Goal: Task Accomplishment & Management: Manage account settings

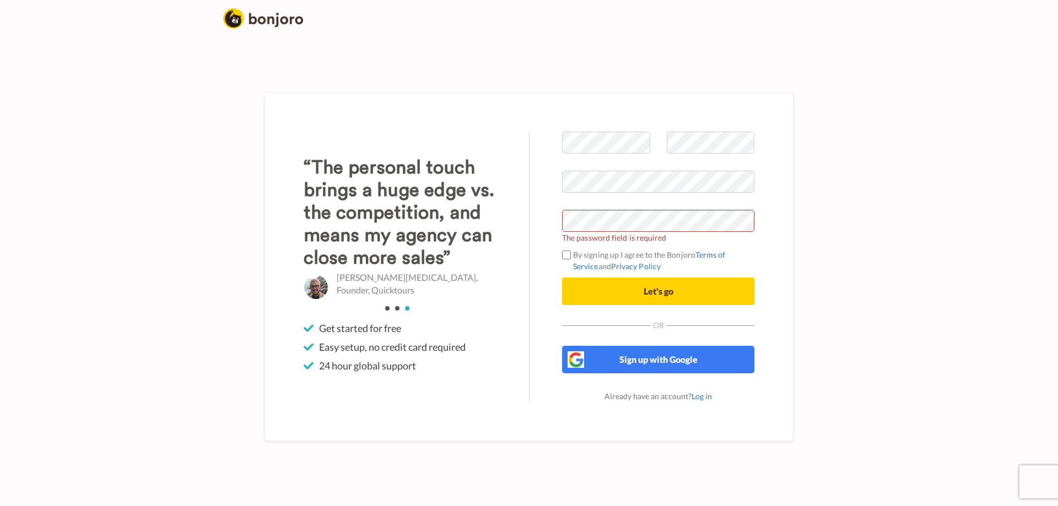
click at [929, 193] on body "Welcome to Bonjoro The password field is required By signing up I agree to the …" at bounding box center [529, 253] width 1058 height 506
click at [906, 246] on body "Welcome to Bonjoro Looks Good! By signing up I agree to the Bonjoro Terms of Se…" at bounding box center [529, 253] width 1058 height 506
click at [621, 288] on button "Let's go" at bounding box center [658, 292] width 192 height 28
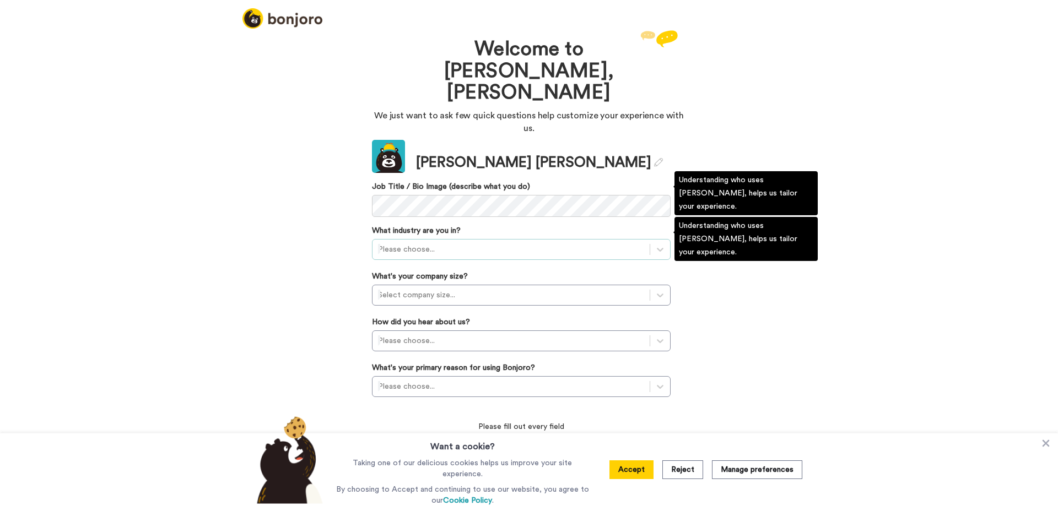
click at [478, 243] on div at bounding box center [511, 249] width 266 height 13
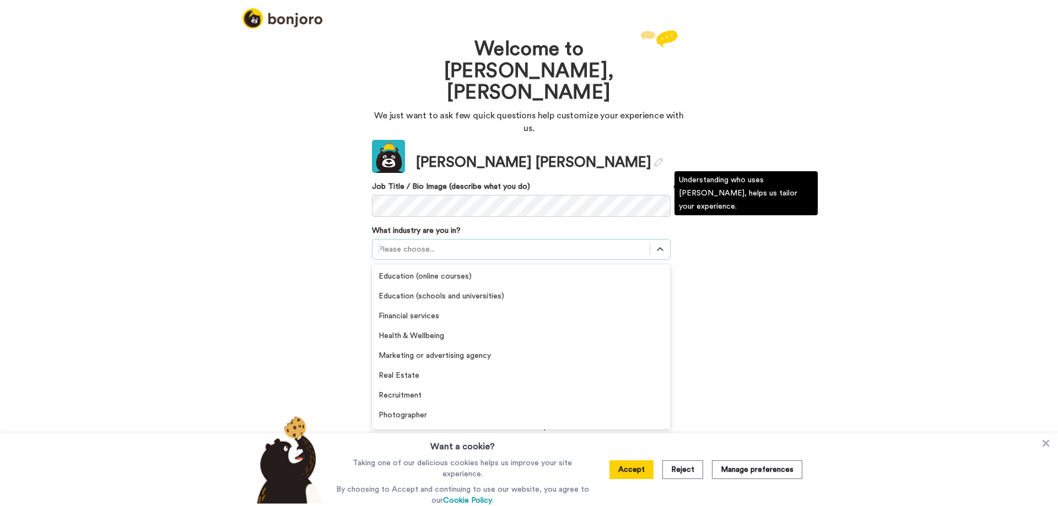
scroll to position [165, 0]
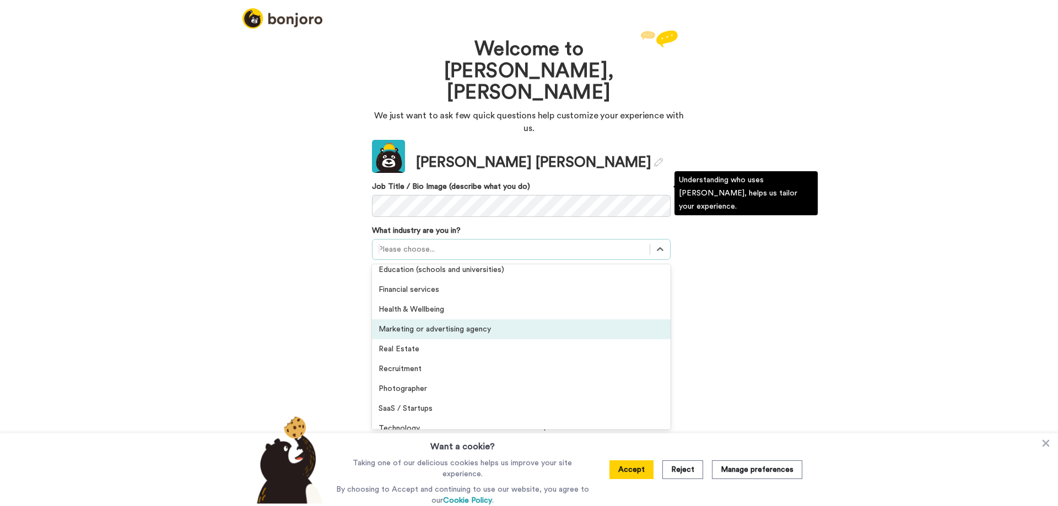
click at [453, 320] on div "Marketing or advertising agency" at bounding box center [521, 330] width 299 height 20
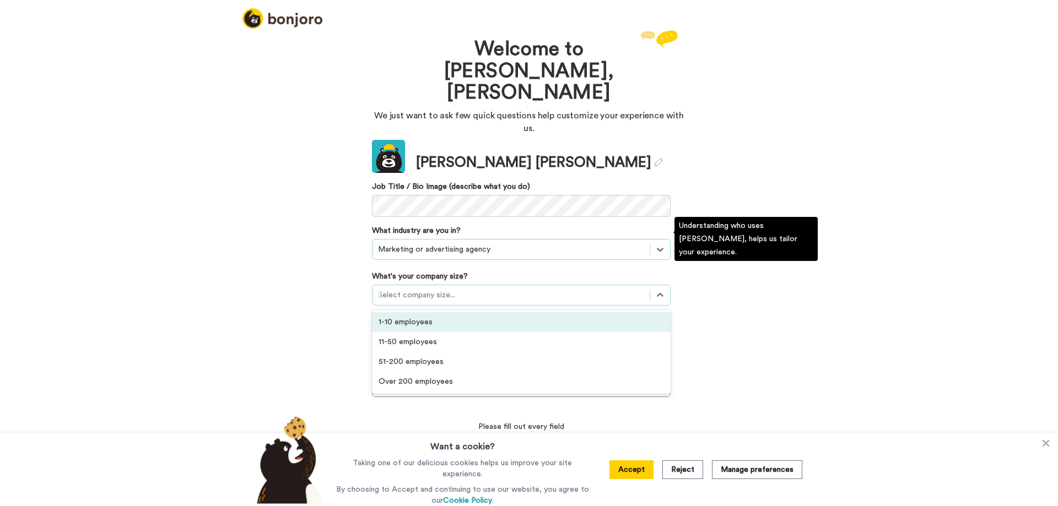
click at [462, 289] on div at bounding box center [511, 295] width 266 height 13
click at [436, 312] on div "1-10 employees" at bounding box center [521, 322] width 299 height 20
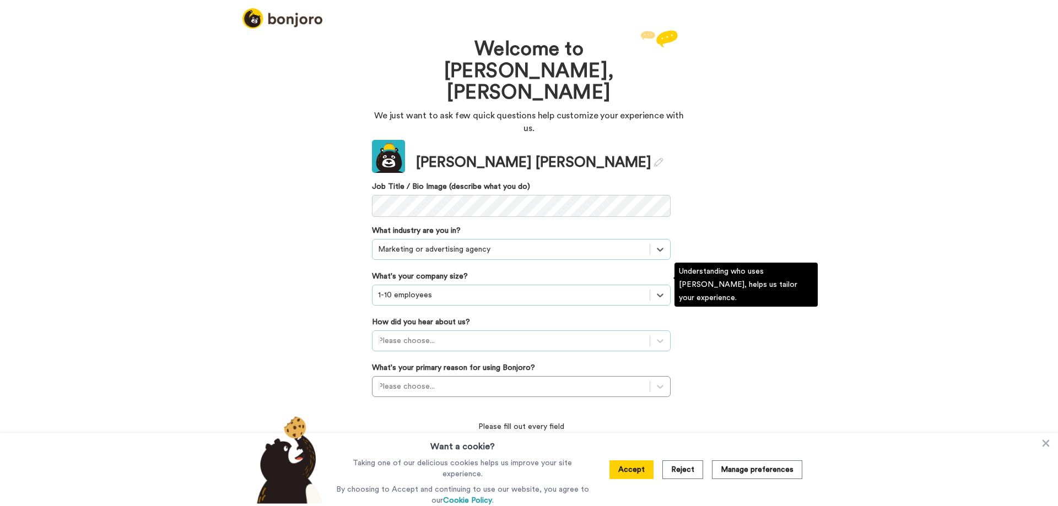
click at [436, 334] on div at bounding box center [511, 340] width 266 height 13
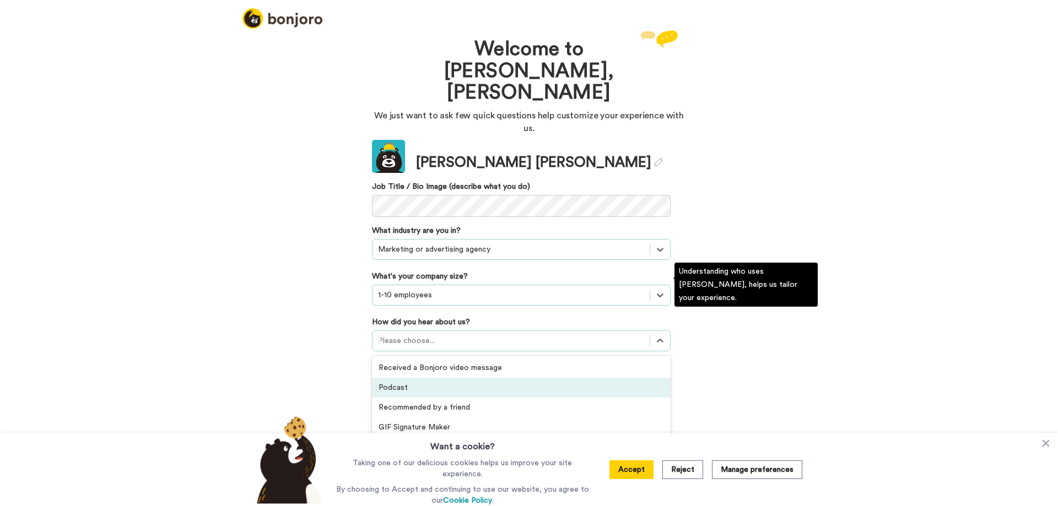
click at [411, 378] on div "Podcast" at bounding box center [521, 388] width 299 height 20
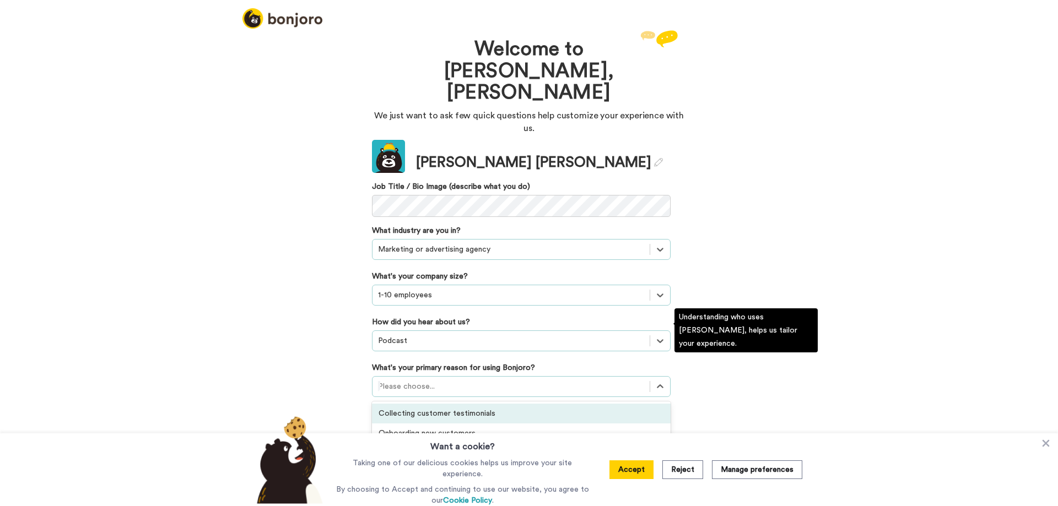
click at [467, 380] on div at bounding box center [511, 386] width 266 height 13
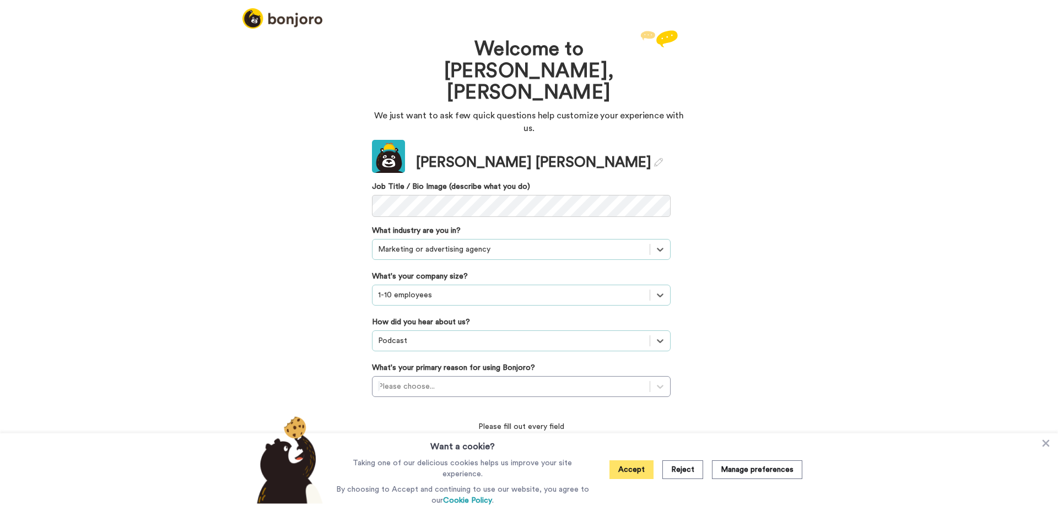
click at [639, 469] on button "Accept" at bounding box center [631, 470] width 44 height 19
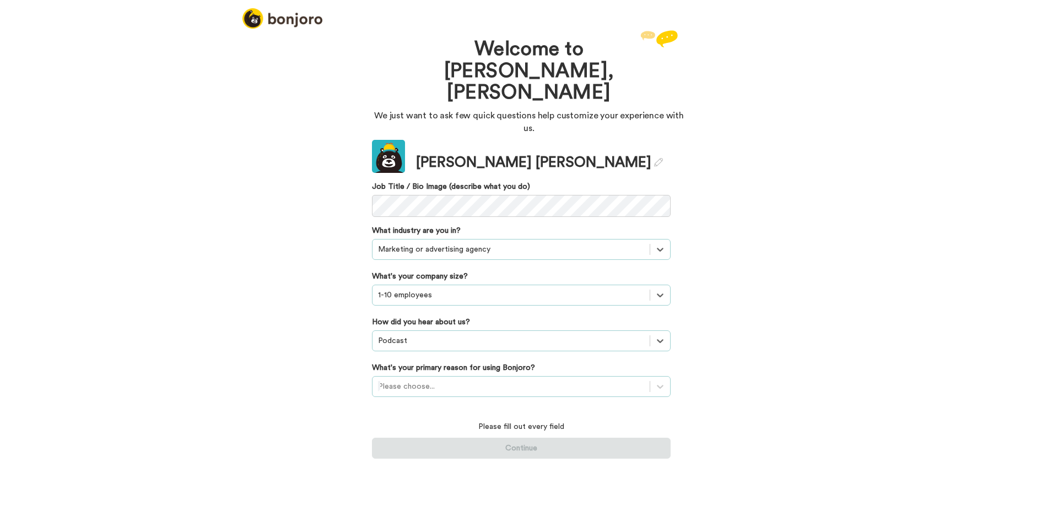
click at [459, 380] on div at bounding box center [511, 386] width 266 height 13
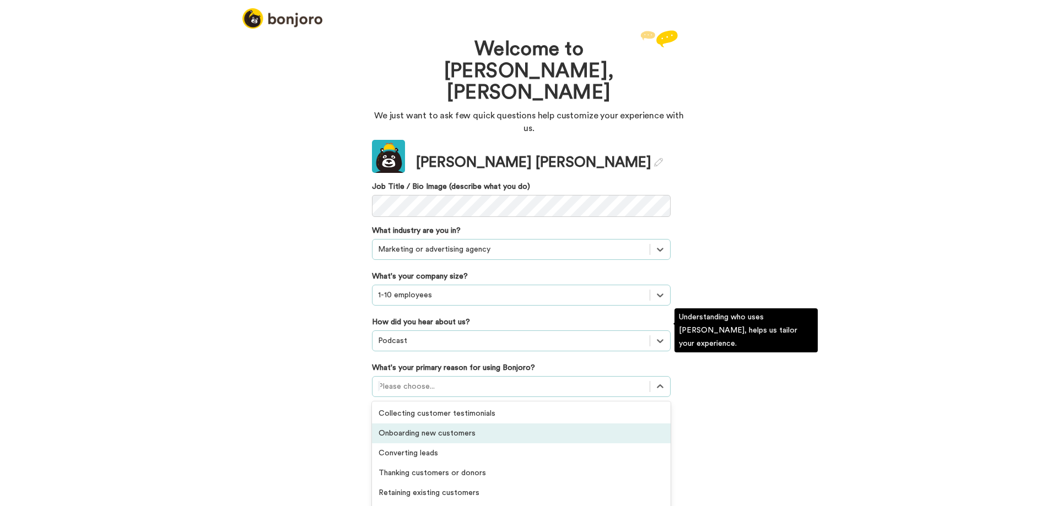
click at [471, 424] on div "Onboarding new customers" at bounding box center [521, 434] width 299 height 20
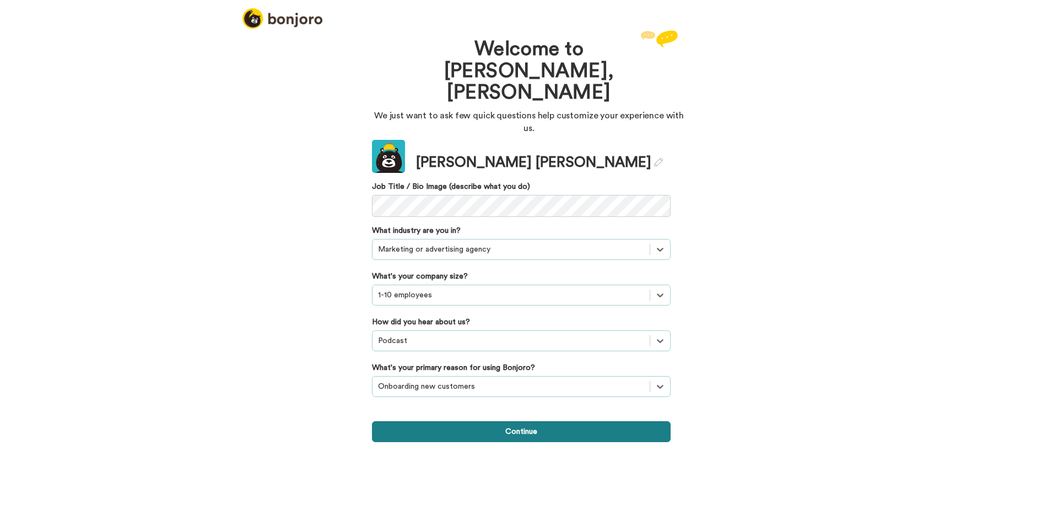
click at [523, 421] on button "Continue" at bounding box center [521, 431] width 299 height 21
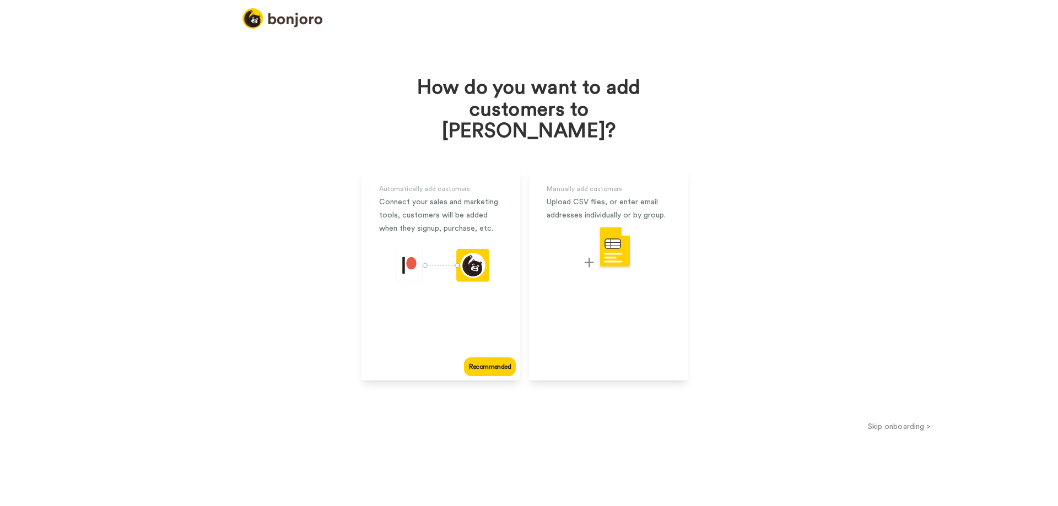
click at [897, 421] on button "Skip onboarding >" at bounding box center [898, 427] width 317 height 12
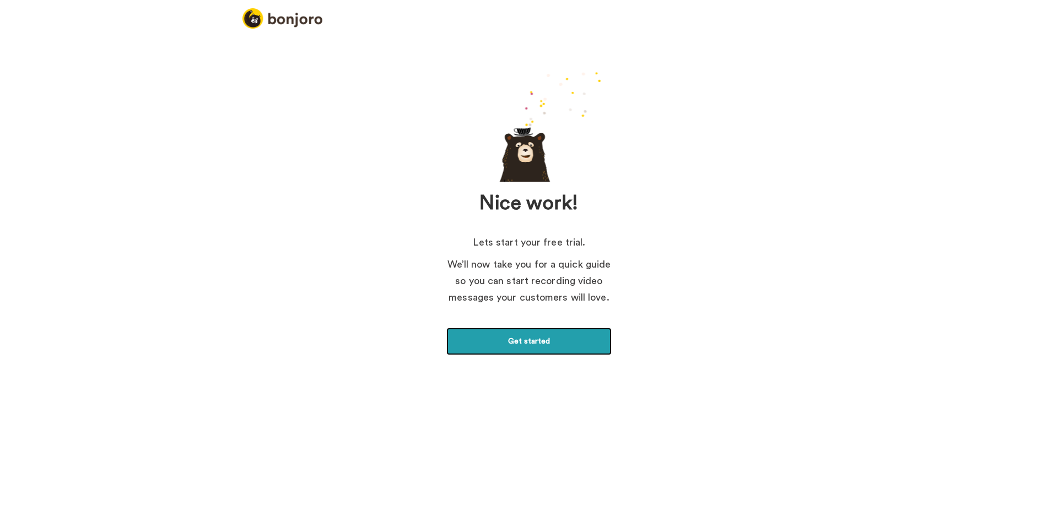
click at [515, 345] on link "Get started" at bounding box center [528, 342] width 165 height 28
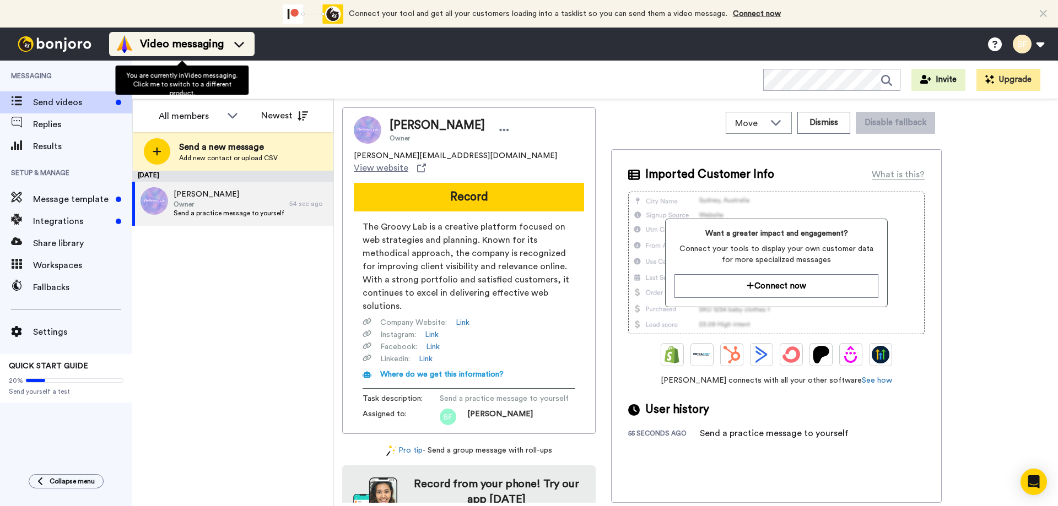
click at [240, 50] on div "Video messaging" at bounding box center [182, 44] width 132 height 18
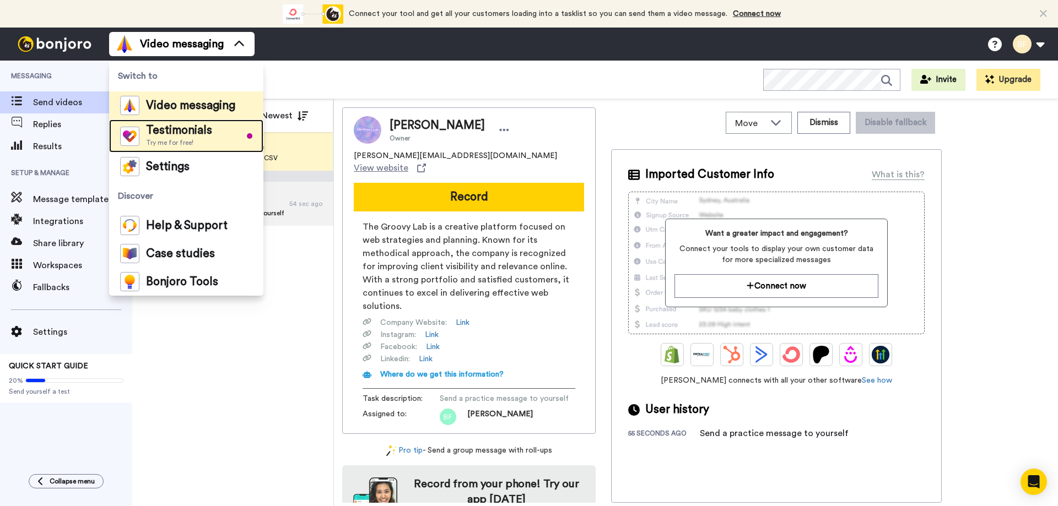
click at [188, 138] on span "Try me for free!" at bounding box center [179, 142] width 66 height 9
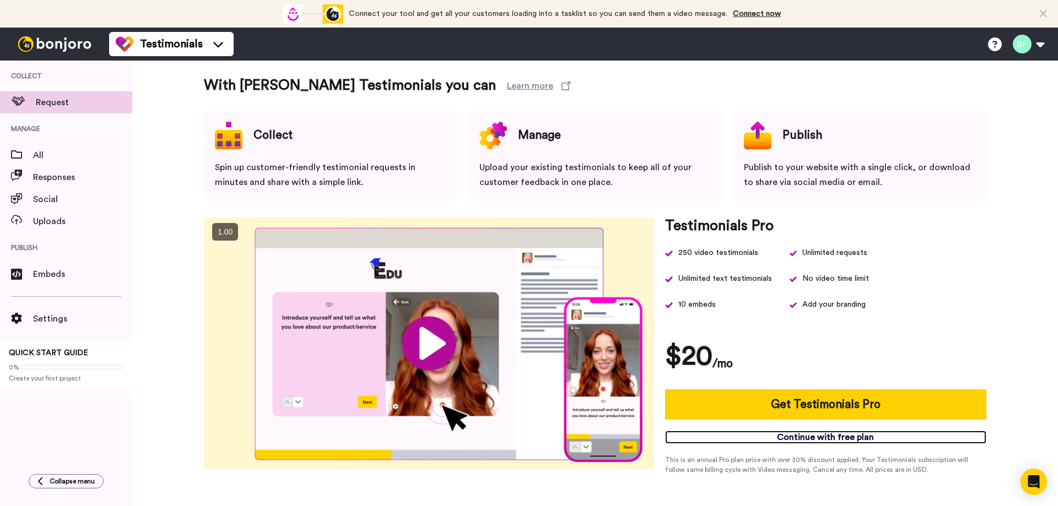
click at [810, 436] on link "Continue with free plan" at bounding box center [825, 437] width 321 height 13
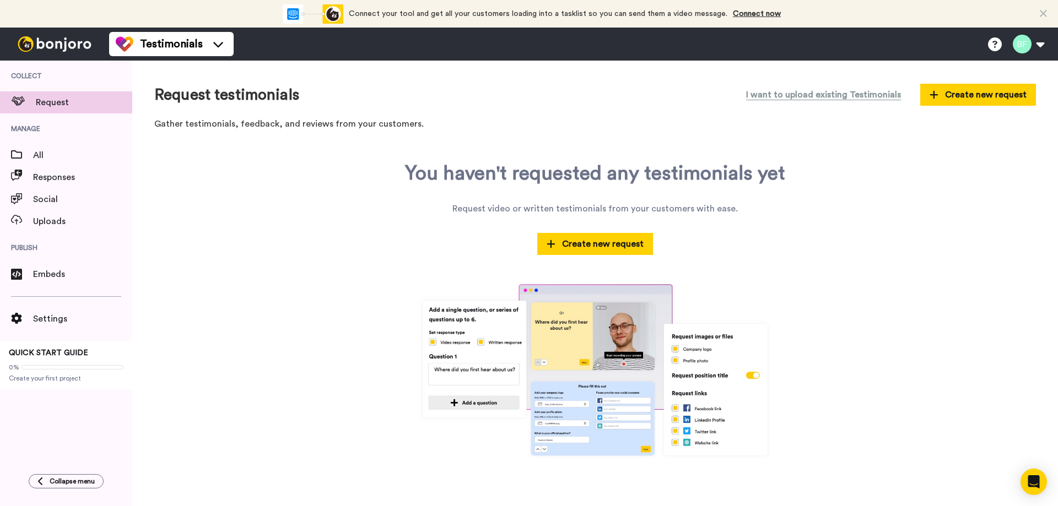
click at [1041, 17] on icon at bounding box center [1043, 13] width 7 height 11
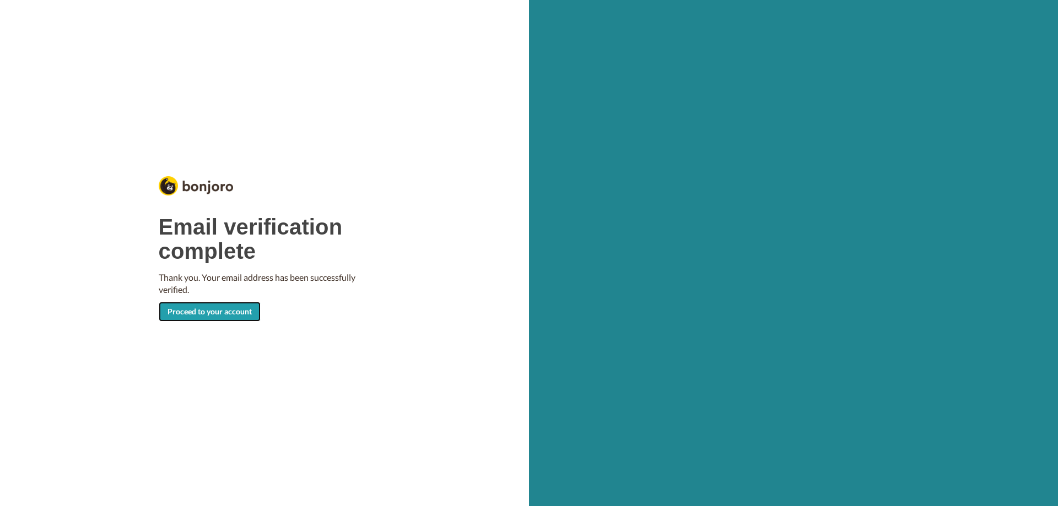
click at [202, 310] on link "Proceed to your account" at bounding box center [210, 312] width 102 height 20
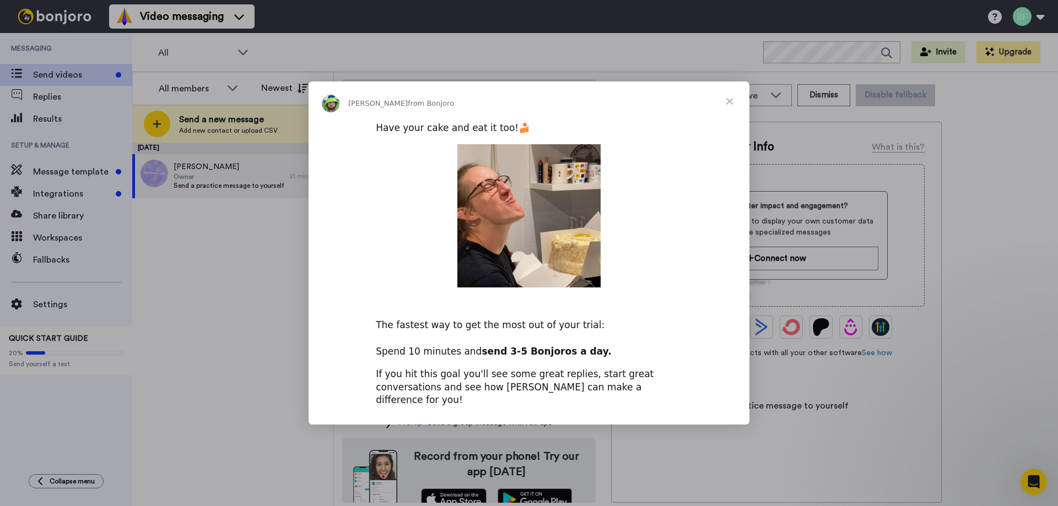
click at [727, 109] on span "Close" at bounding box center [730, 102] width 40 height 40
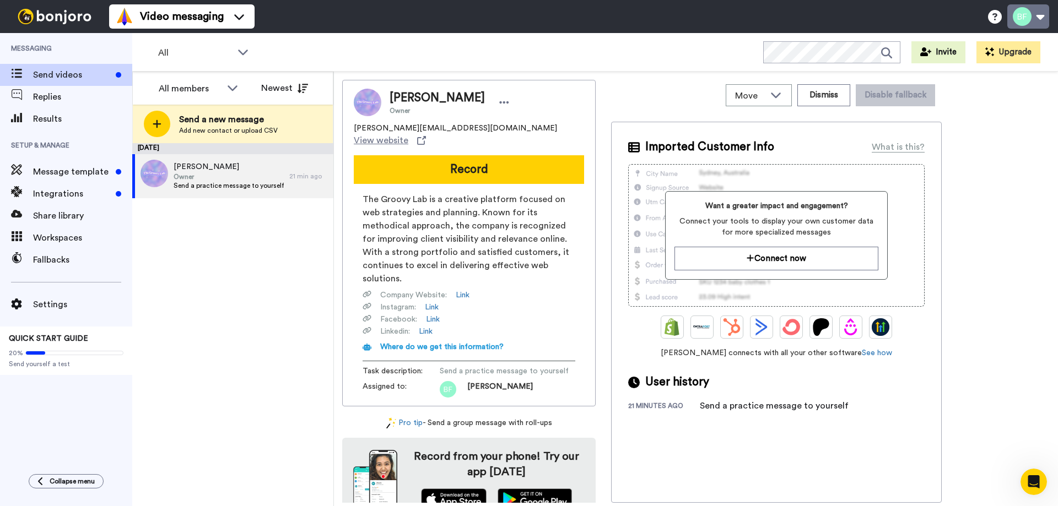
click at [1039, 22] on button at bounding box center [1028, 16] width 42 height 24
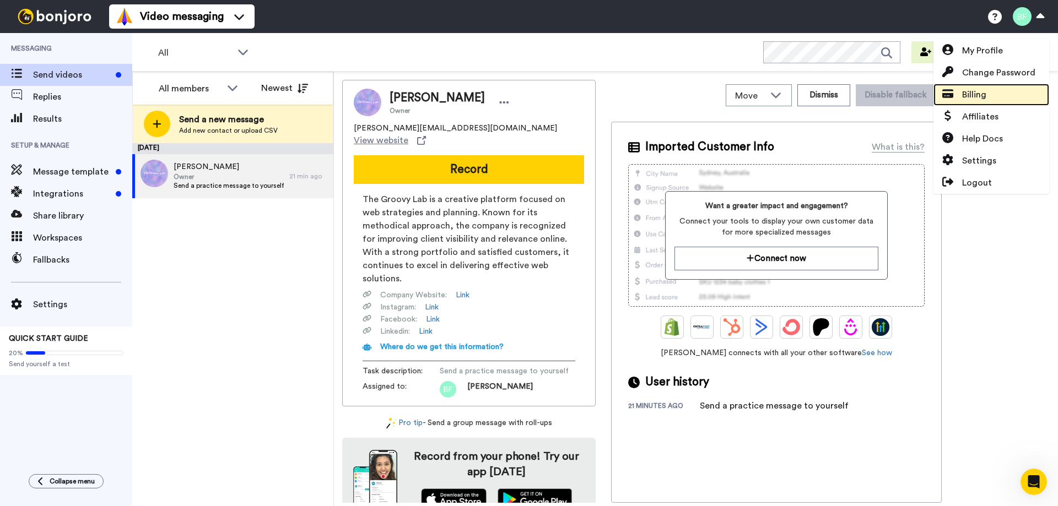
click at [988, 96] on link "Billing" at bounding box center [991, 95] width 116 height 22
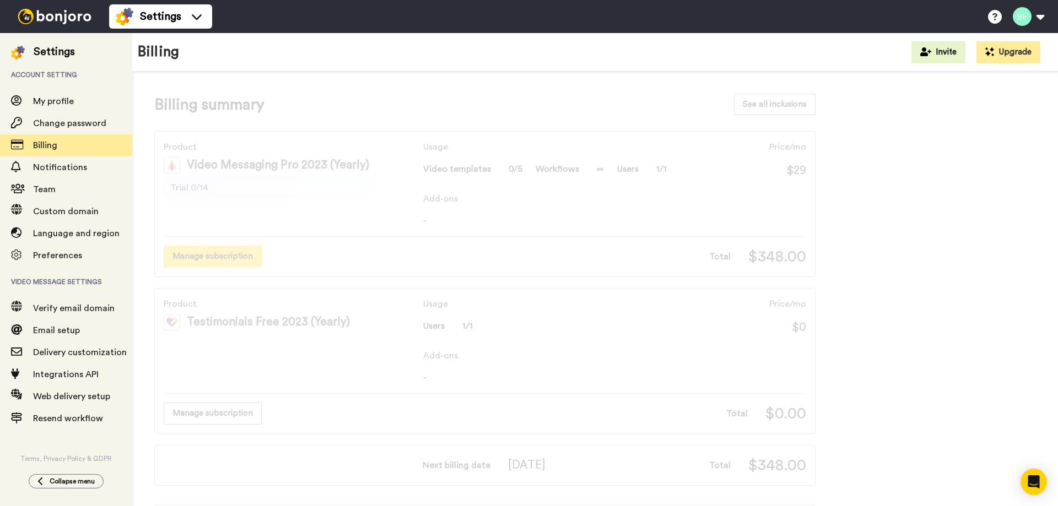
click at [204, 254] on button "Manage subscription" at bounding box center [213, 256] width 98 height 21
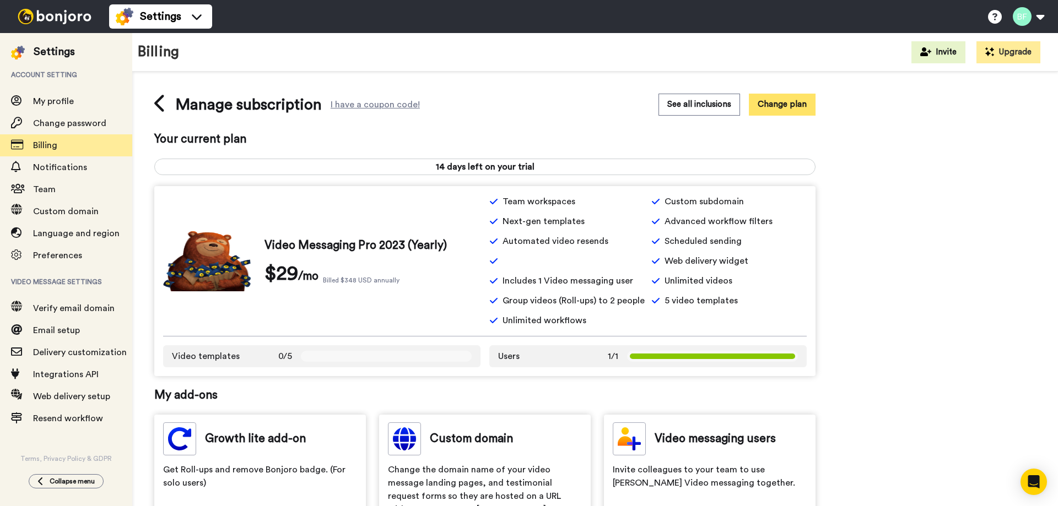
click at [775, 106] on button "Change plan" at bounding box center [782, 104] width 67 height 21
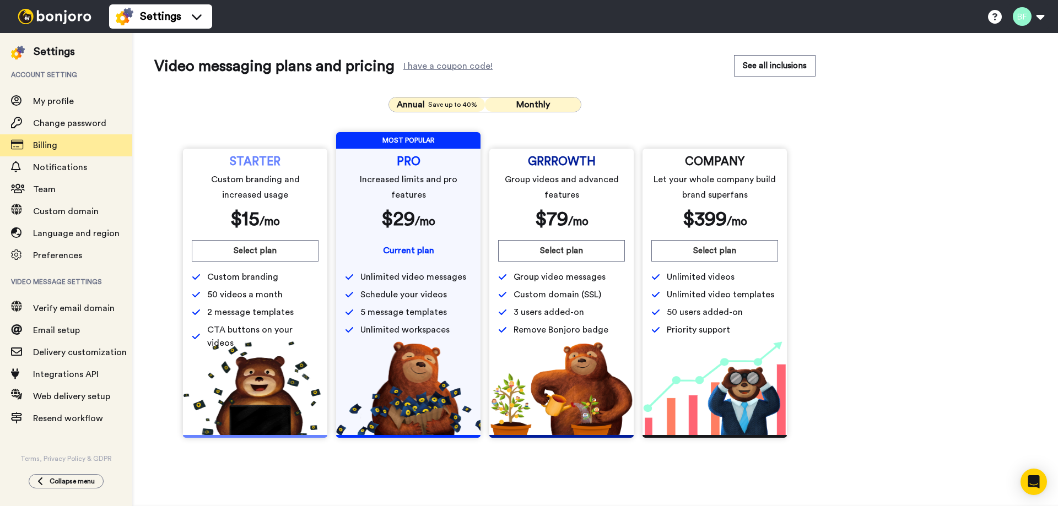
click at [535, 103] on span "Monthly" at bounding box center [533, 104] width 34 height 9
